Goal: Transaction & Acquisition: Purchase product/service

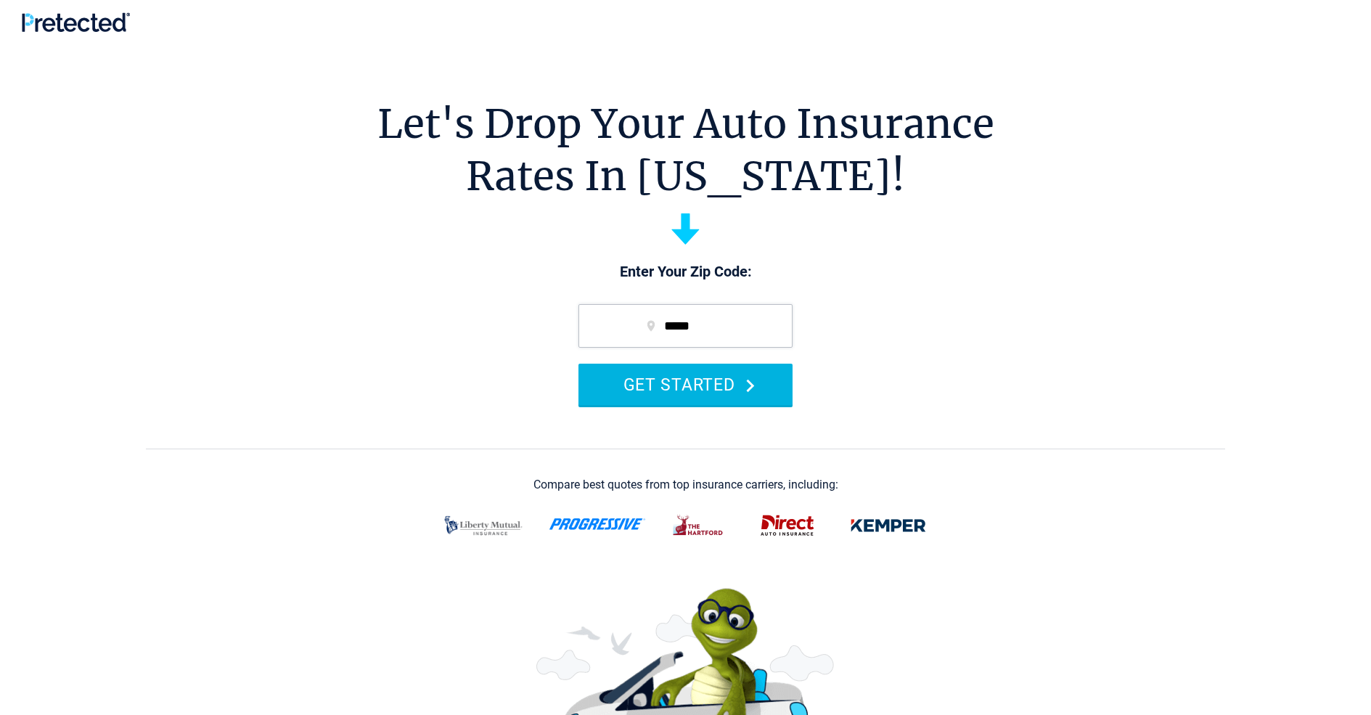
click at [685, 384] on button "GET STARTED" at bounding box center [685, 384] width 214 height 41
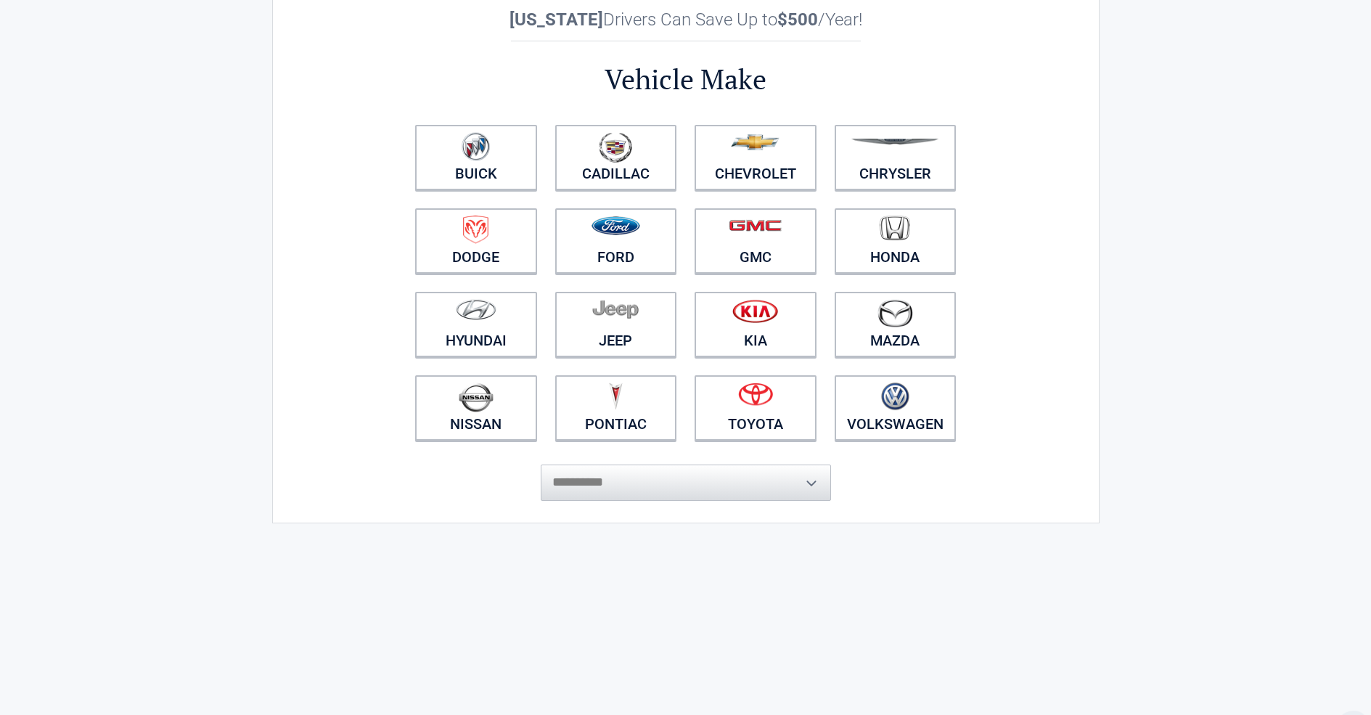
scroll to position [150, 0]
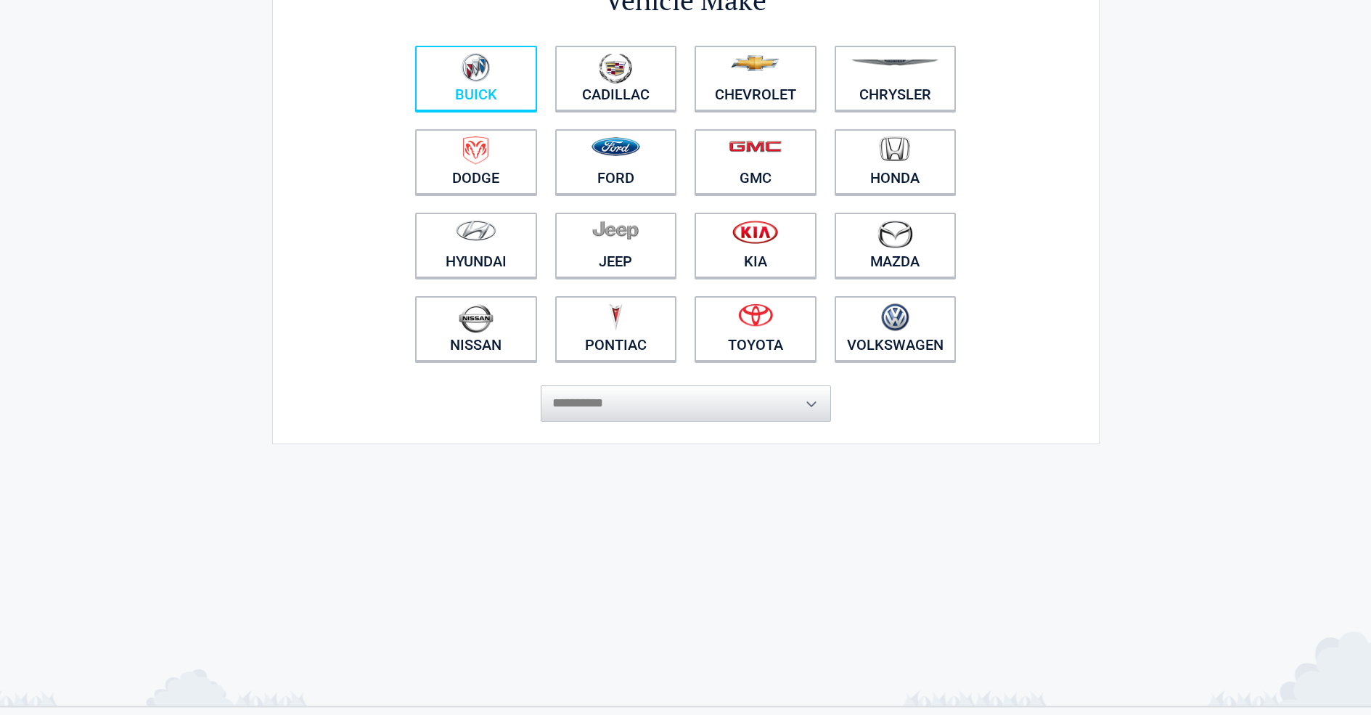
click at [475, 79] on img at bounding box center [475, 67] width 28 height 29
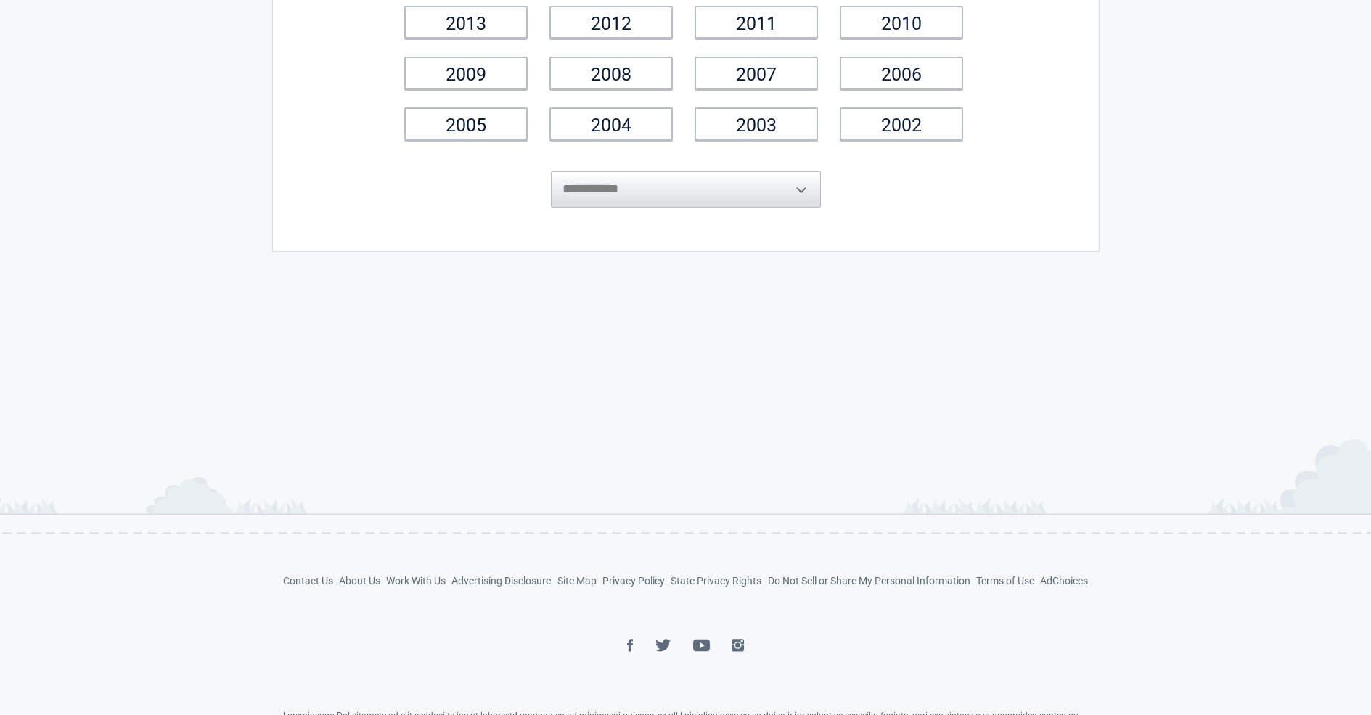
scroll to position [411, 0]
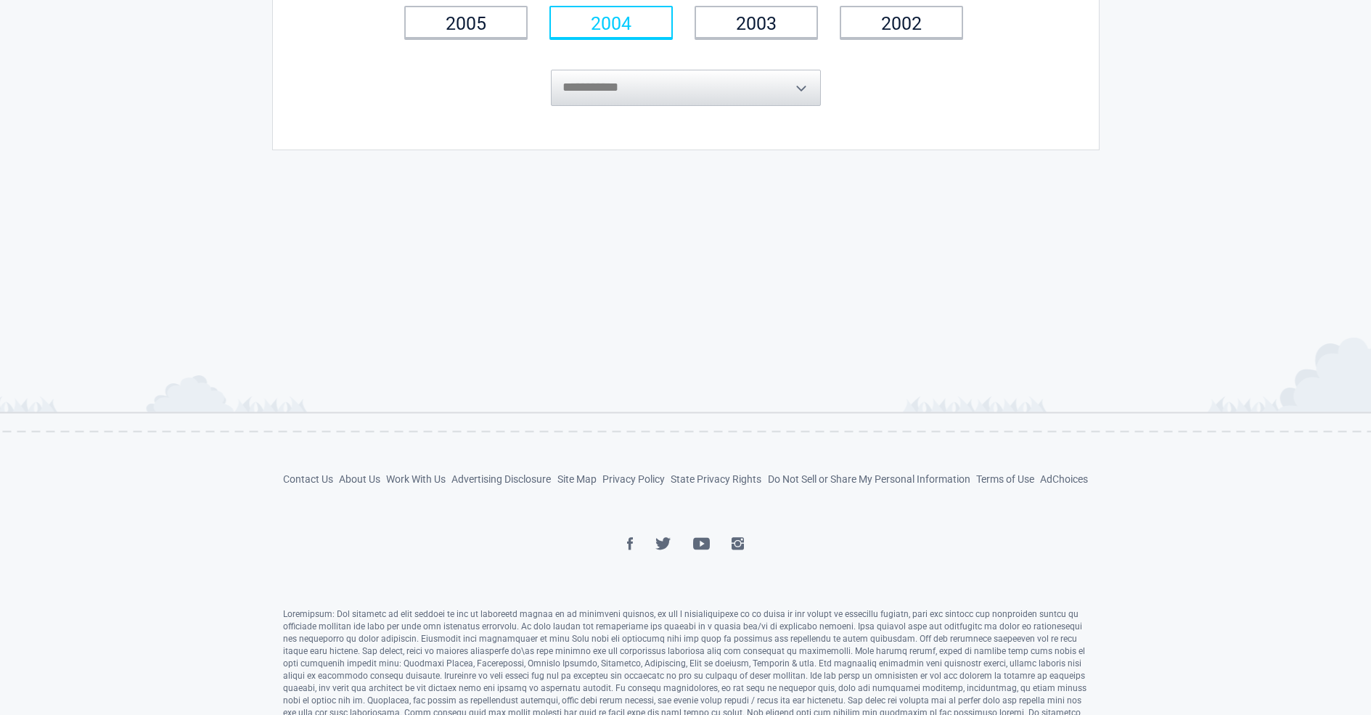
click at [611, 22] on link "2004" at bounding box center [610, 22] width 123 height 33
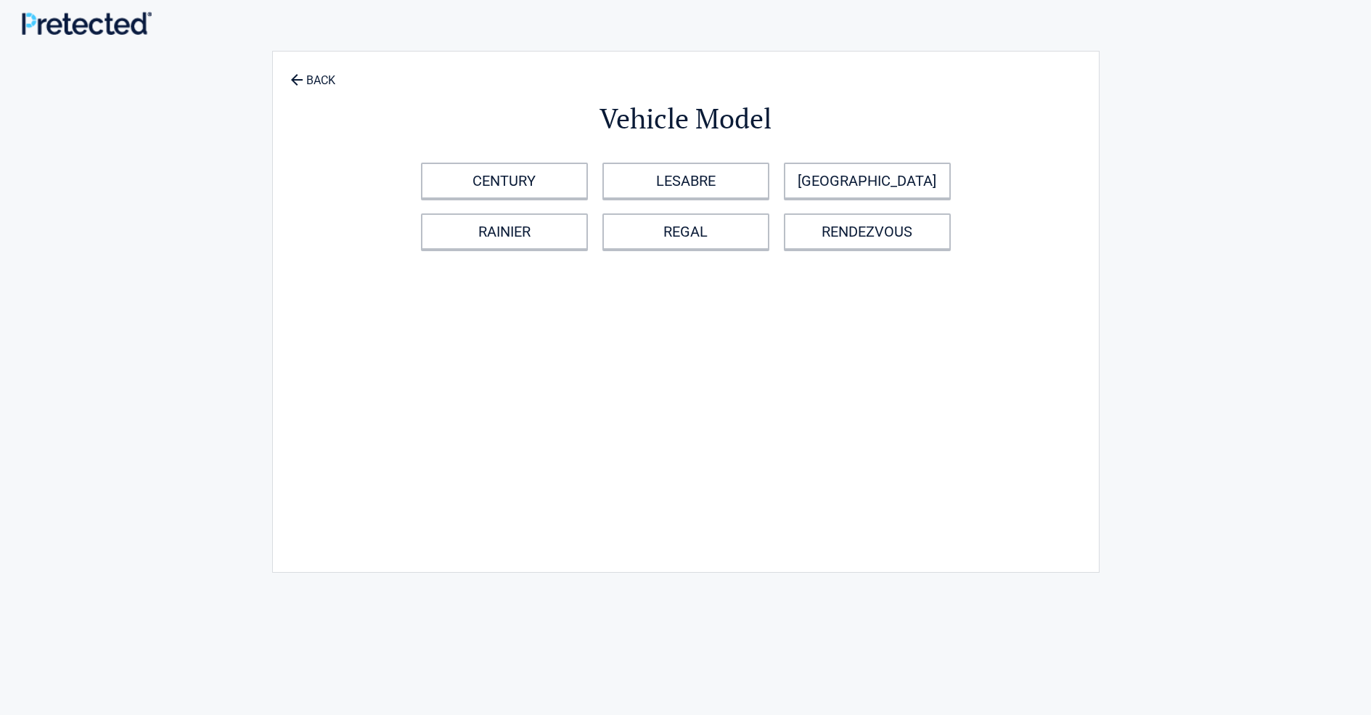
scroll to position [73, 0]
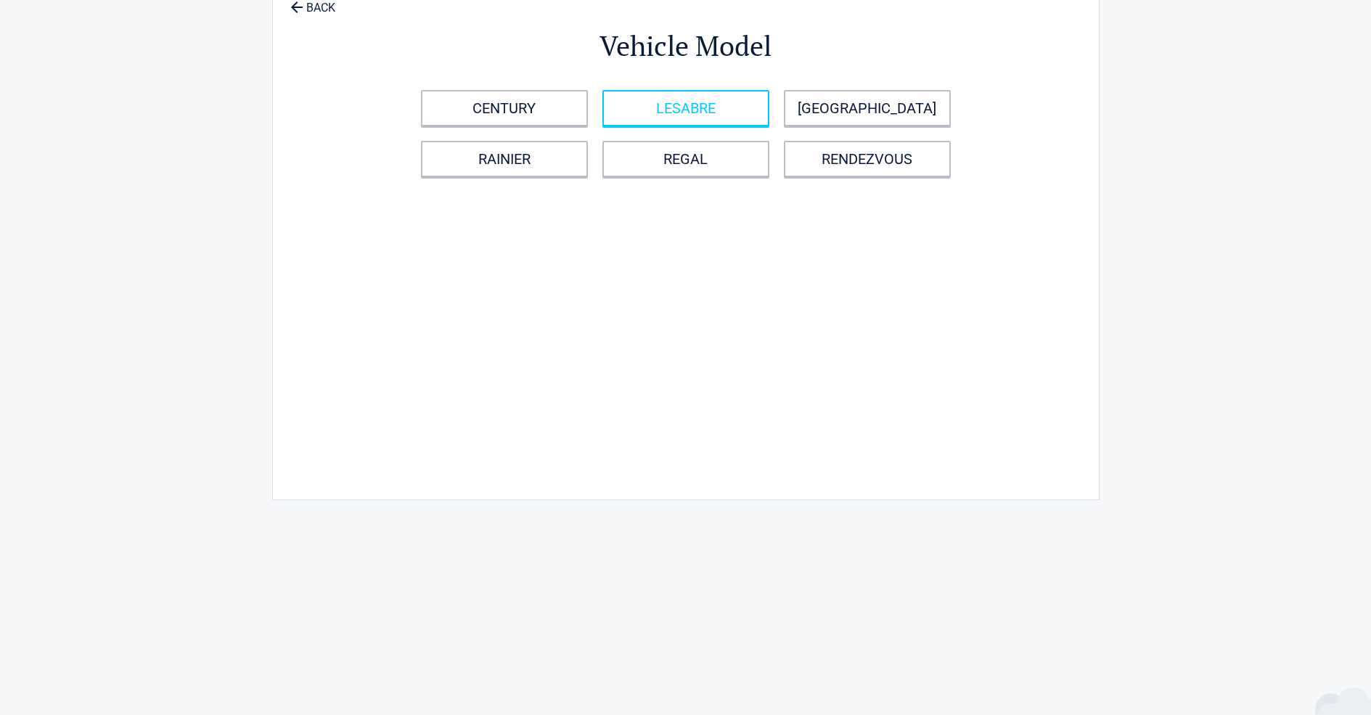
click at [685, 107] on link "LESABRE" at bounding box center [685, 108] width 167 height 36
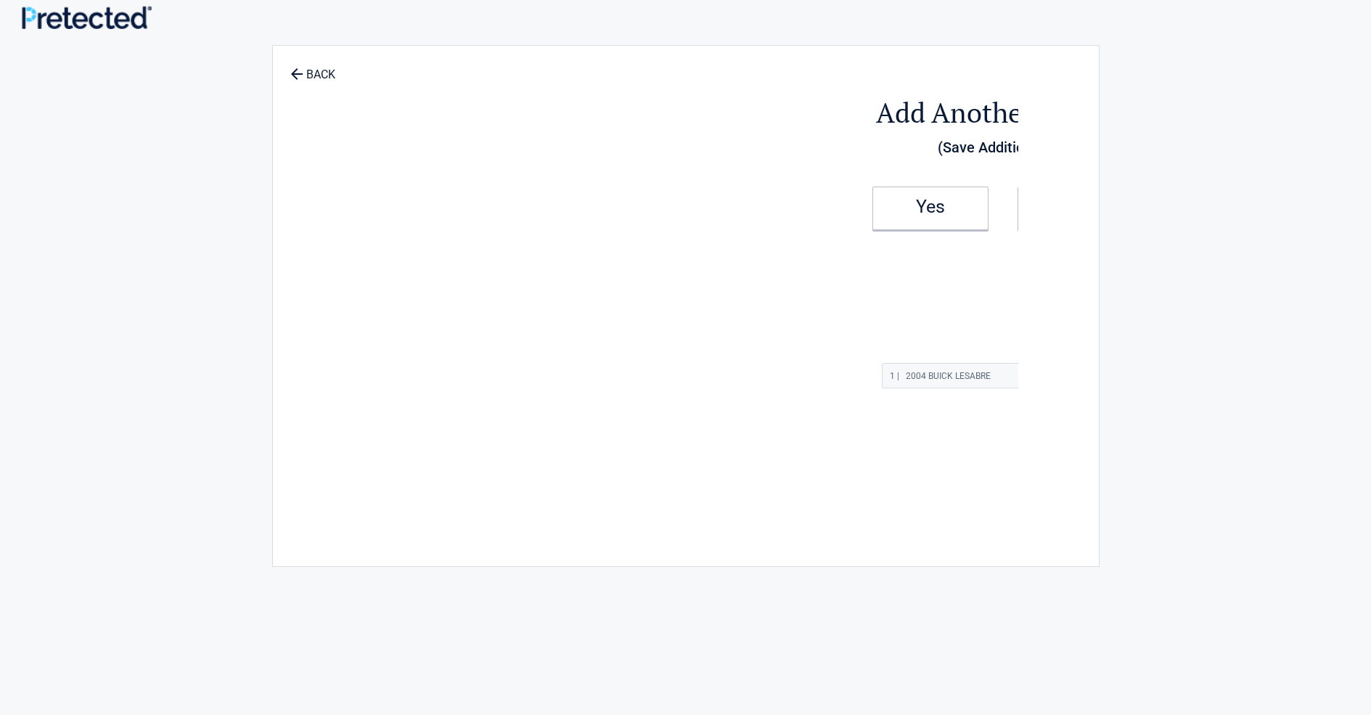
scroll to position [0, 0]
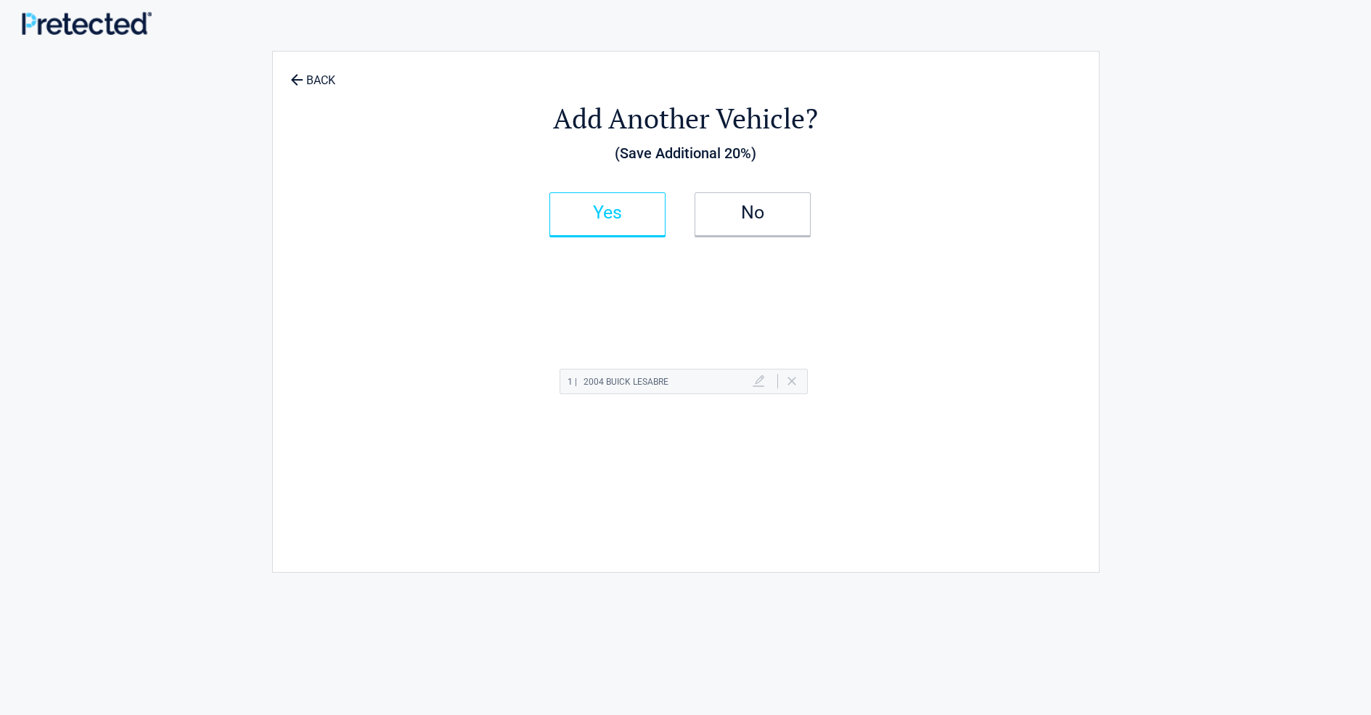
click at [607, 213] on h2 "Yes" at bounding box center [607, 213] width 86 height 10
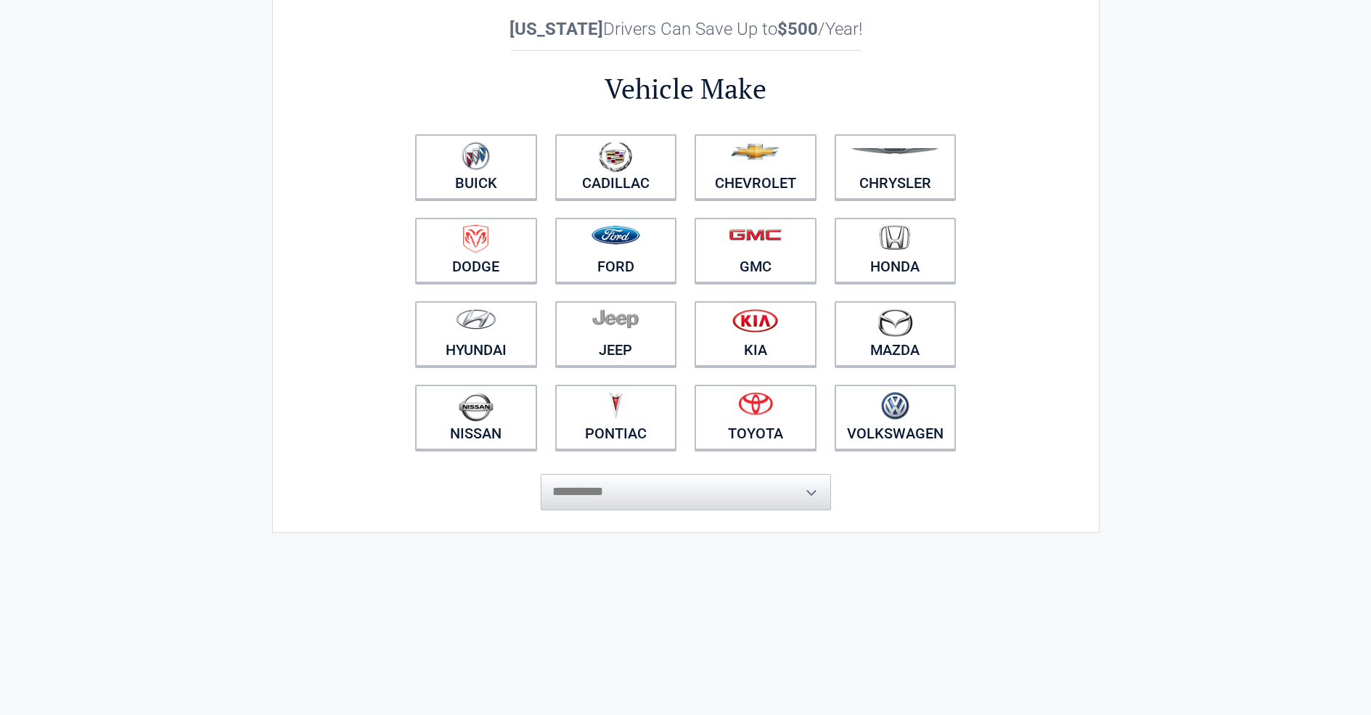
scroll to position [81, 0]
